Goal: Book appointment/travel/reservation

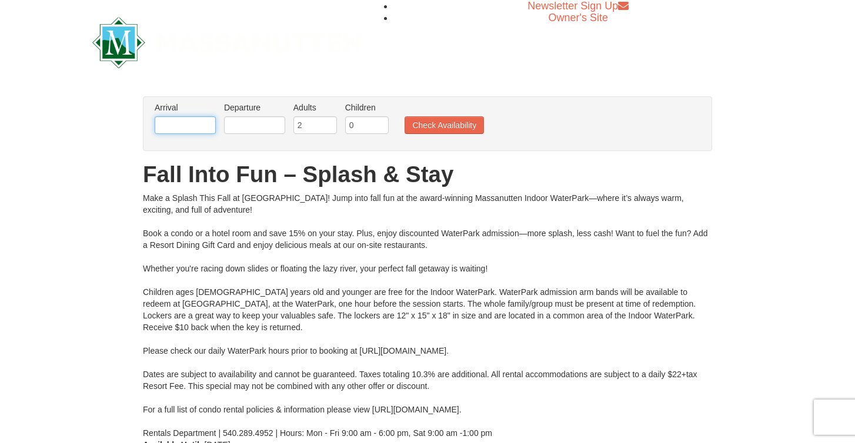
click at [184, 123] on input "text" at bounding box center [185, 125] width 61 height 18
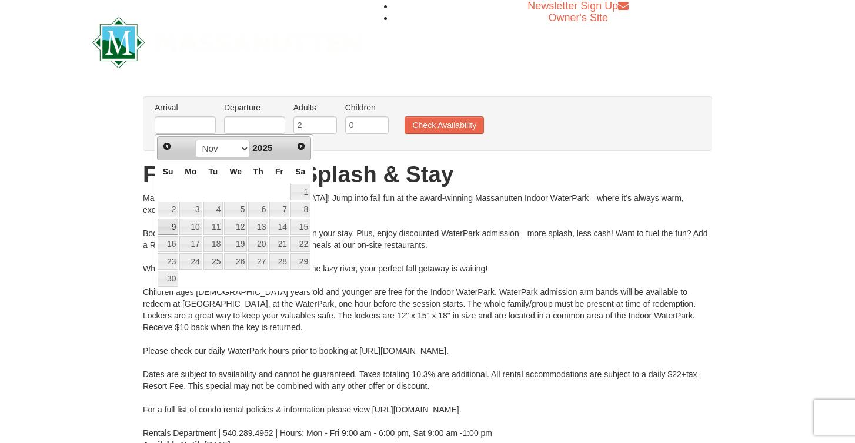
click at [170, 229] on link "9" at bounding box center [168, 227] width 21 height 16
type input "[DATE]"
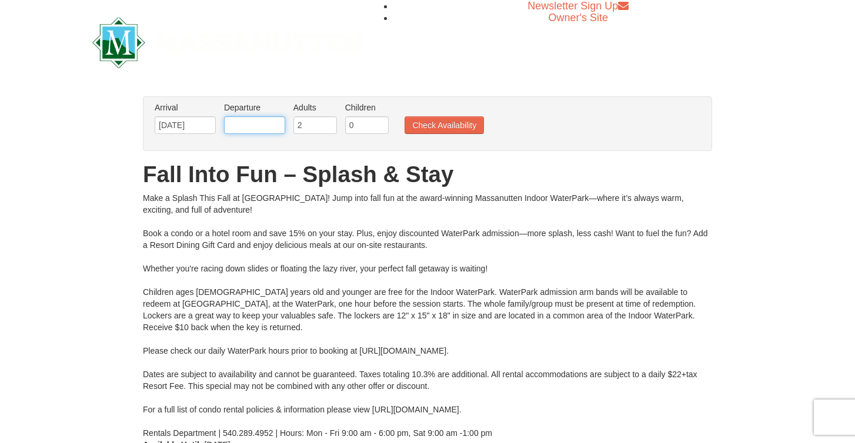
click at [263, 126] on input "text" at bounding box center [254, 125] width 61 height 18
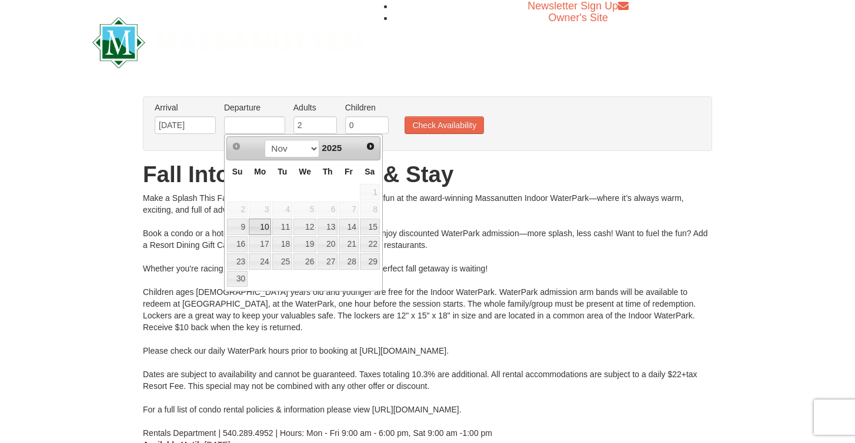
click at [259, 230] on link "10" at bounding box center [260, 227] width 22 height 16
type input "[DATE]"
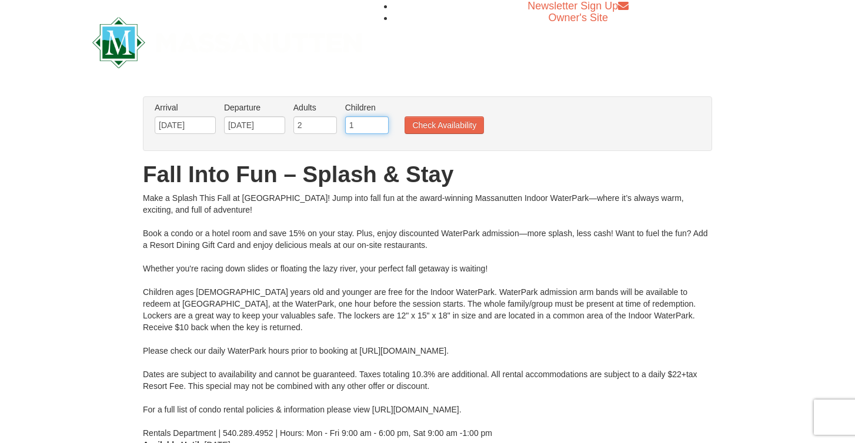
click at [381, 121] on input "1" at bounding box center [366, 125] width 43 height 18
type input "2"
click at [381, 121] on input "2" at bounding box center [366, 125] width 43 height 18
click at [440, 123] on button "Check Availability" at bounding box center [443, 125] width 79 height 18
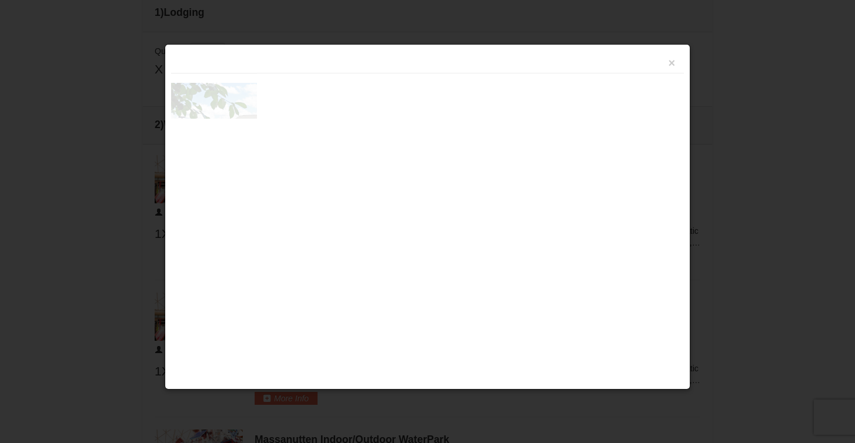
scroll to position [501, 0]
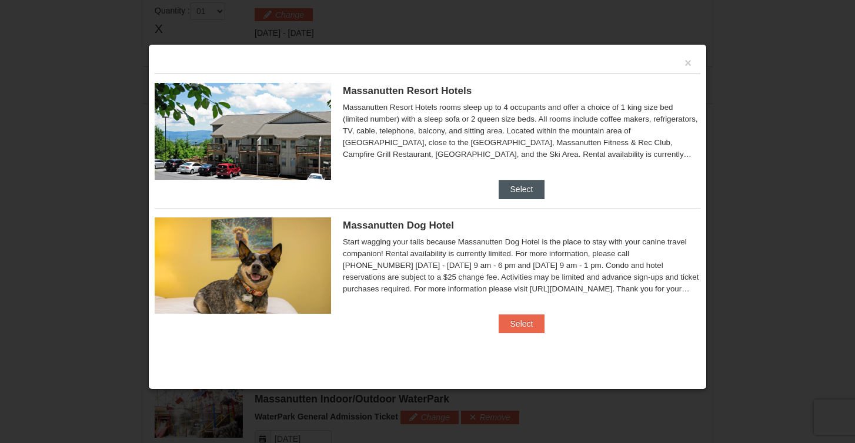
click at [527, 181] on button "Select" at bounding box center [521, 189] width 46 height 19
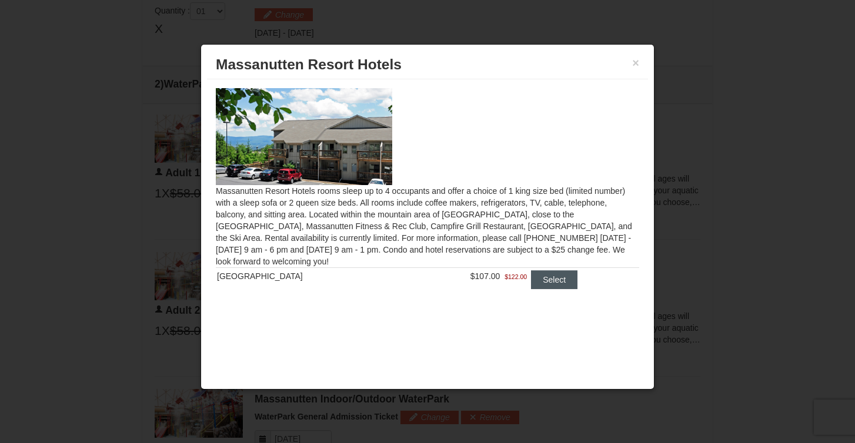
click at [540, 280] on button "Select" at bounding box center [554, 279] width 46 height 19
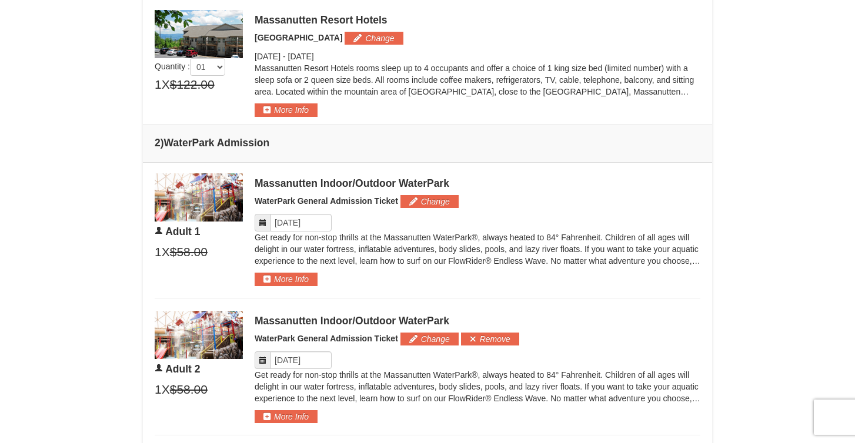
scroll to position [498, 0]
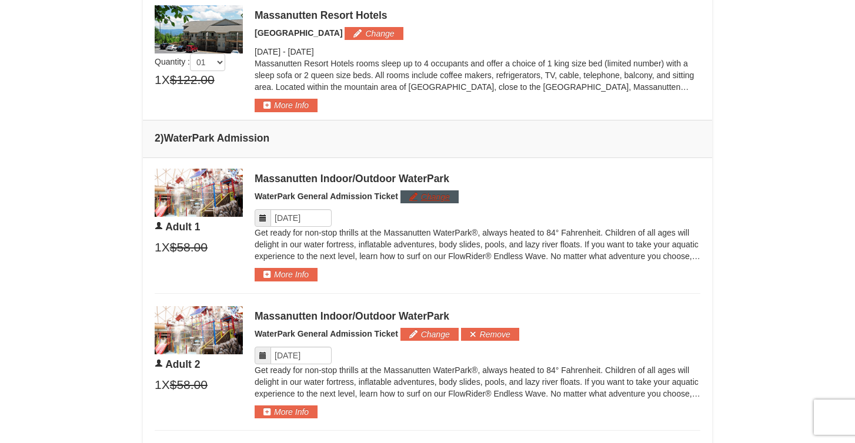
click at [442, 200] on button "Change" at bounding box center [429, 196] width 58 height 13
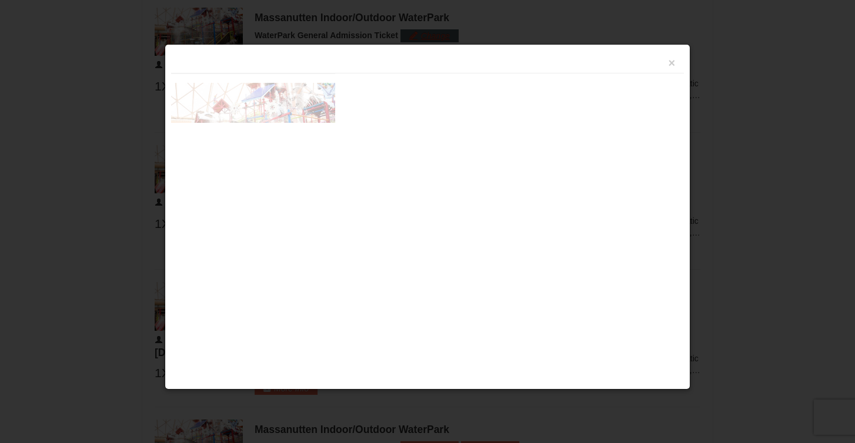
scroll to position [666, 0]
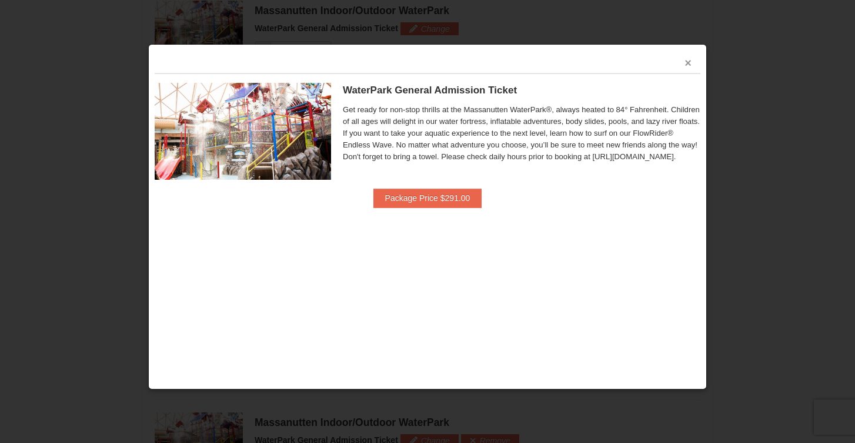
click at [689, 60] on button "×" at bounding box center [687, 63] width 7 height 12
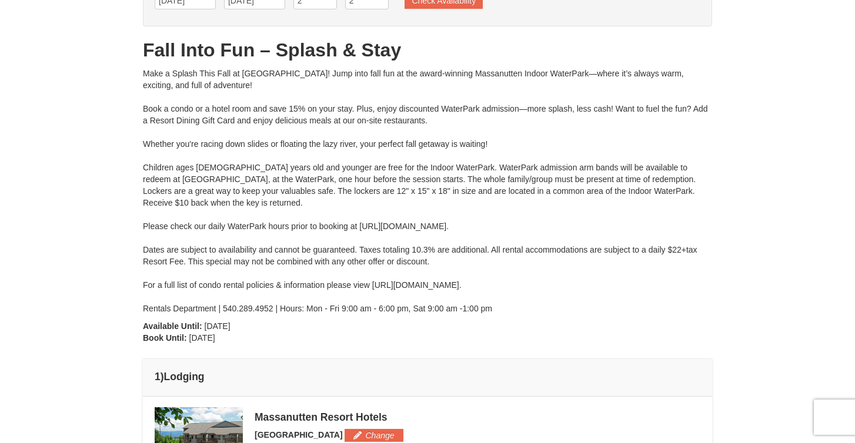
scroll to position [95, 0]
